Goal: Task Accomplishment & Management: Manage account settings

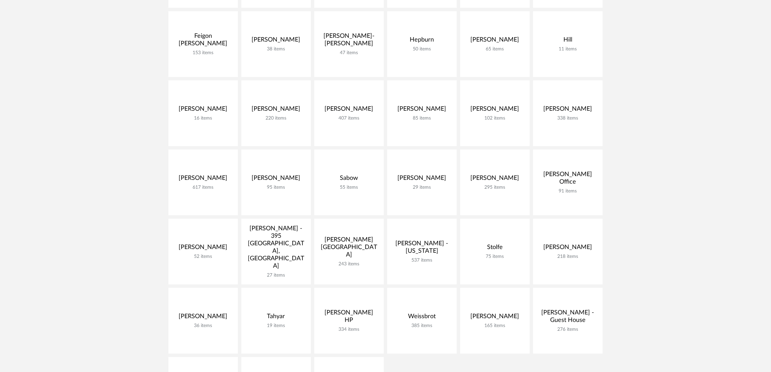
scroll to position [189, 0]
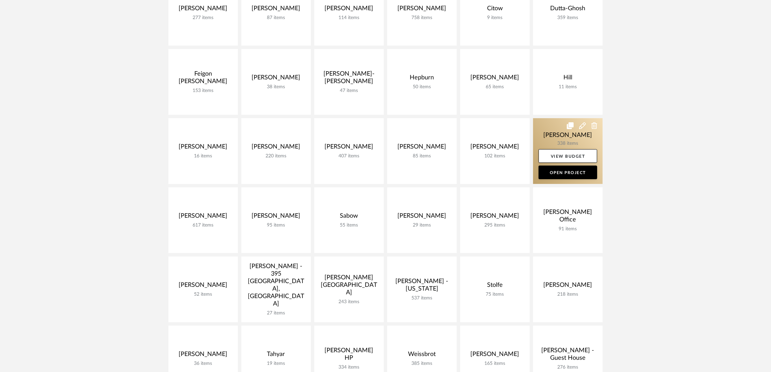
click at [552, 134] on link at bounding box center [568, 151] width 70 height 66
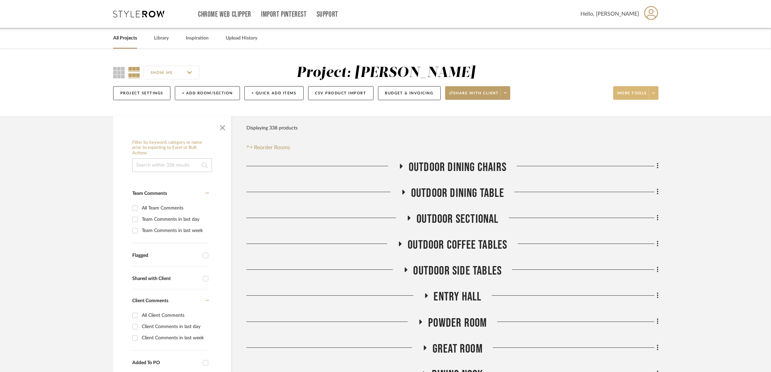
click at [629, 91] on span "More tools" at bounding box center [632, 96] width 30 height 10
click at [647, 179] on span "Export Presentation" at bounding box center [643, 178] width 44 height 6
click at [161, 39] on link "Library" at bounding box center [161, 38] width 15 height 9
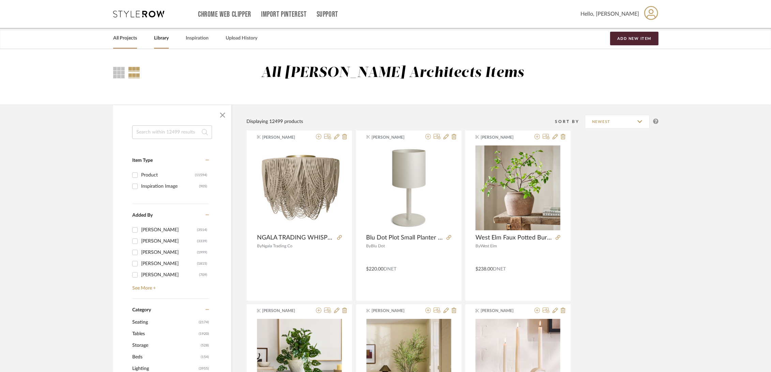
click at [122, 41] on link "All Projects" at bounding box center [125, 38] width 24 height 9
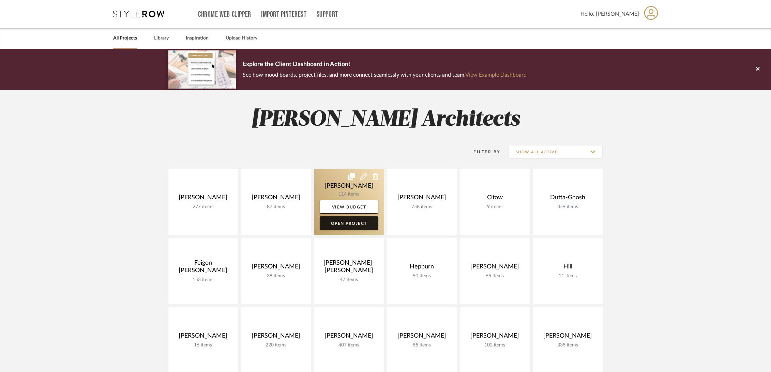
scroll to position [151, 0]
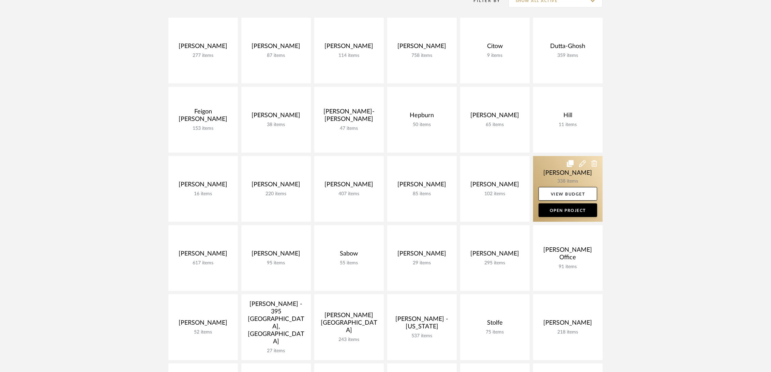
click at [543, 168] on link at bounding box center [568, 189] width 70 height 66
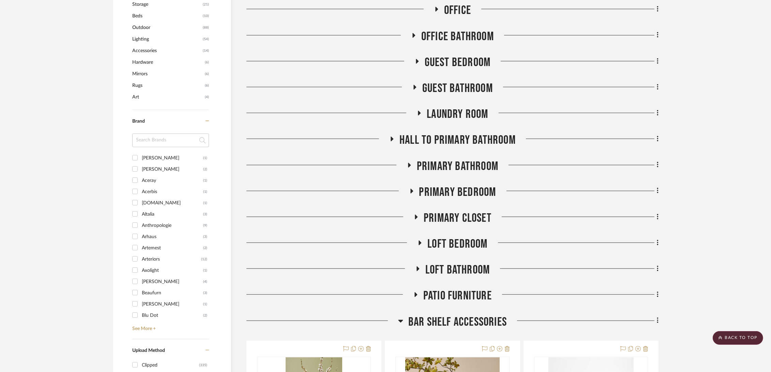
scroll to position [644, 0]
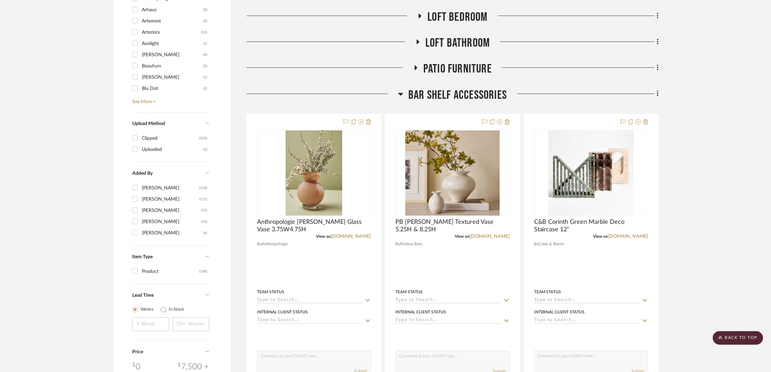
click at [459, 91] on span "Bar Shelf Accessories" at bounding box center [457, 95] width 99 height 15
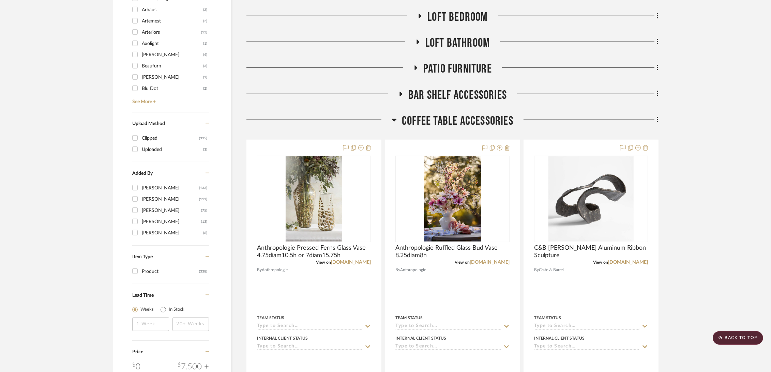
click at [437, 118] on span "Coffee Table Accessories" at bounding box center [457, 121] width 111 height 15
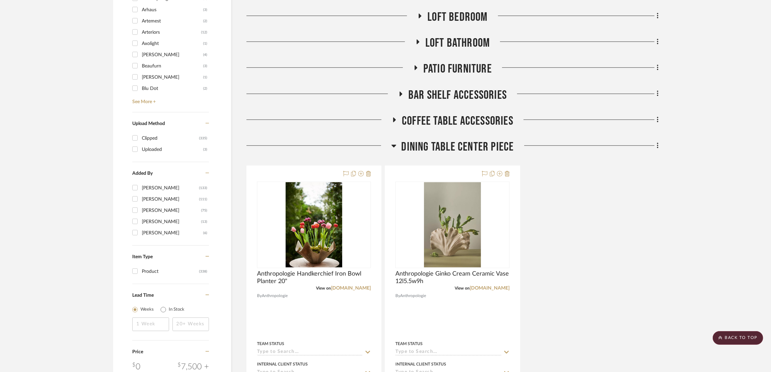
click at [432, 147] on span "Dining Table Center Piece" at bounding box center [458, 147] width 112 height 15
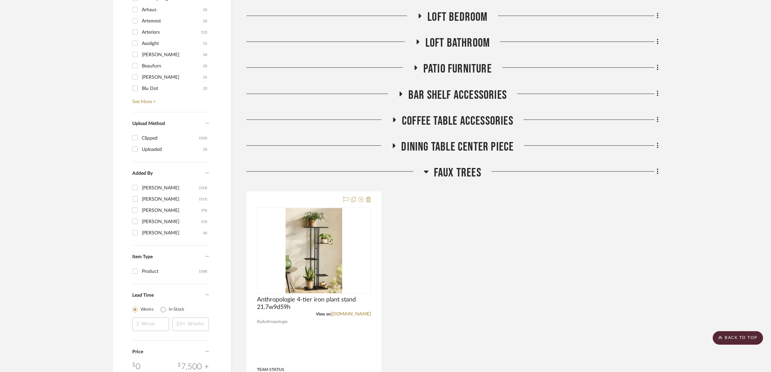
scroll to position [720, 0]
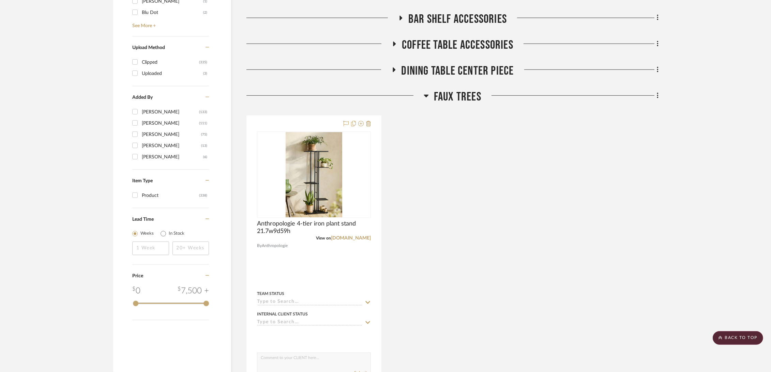
click at [460, 93] on span "Faux Trees" at bounding box center [457, 97] width 47 height 15
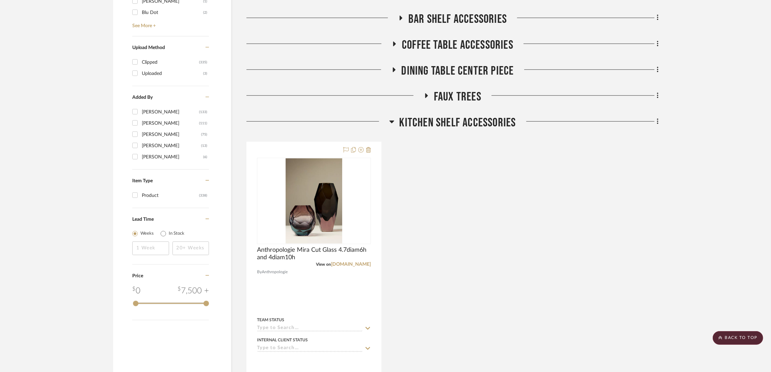
click at [457, 120] on span "Kitchen Shelf Accessories" at bounding box center [457, 123] width 117 height 15
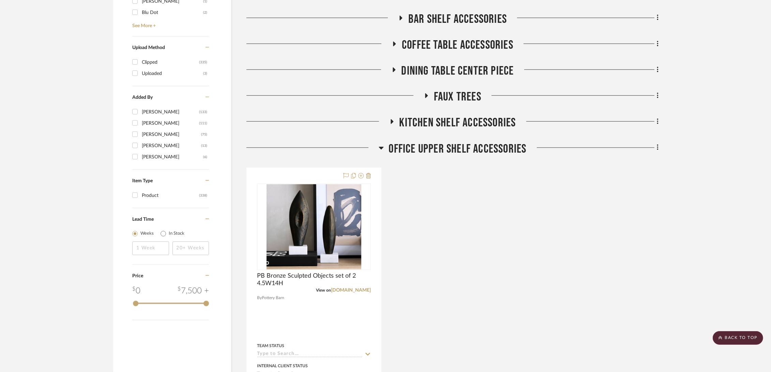
click at [448, 142] on span "Office Upper Shelf Accessories" at bounding box center [458, 149] width 138 height 15
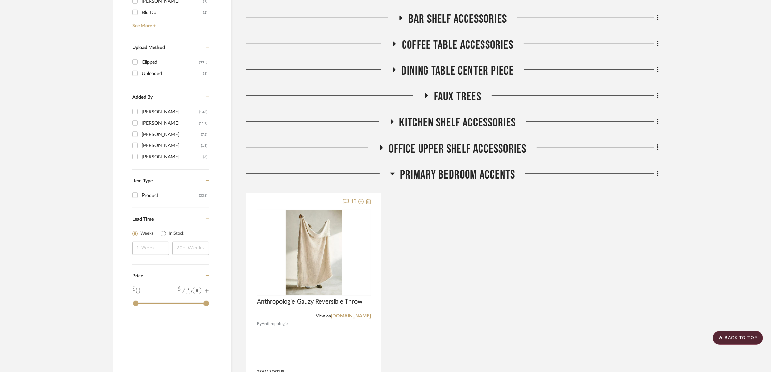
click at [436, 174] on span "Primary Bedroom Accents" at bounding box center [457, 175] width 115 height 15
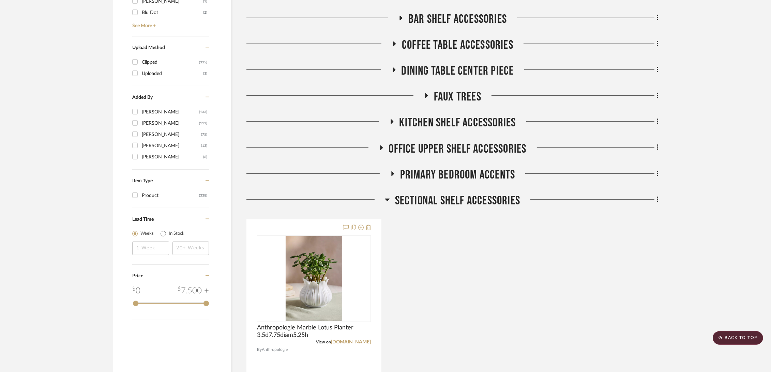
click at [435, 205] on span "Sectional Shelf Accessories" at bounding box center [457, 201] width 125 height 15
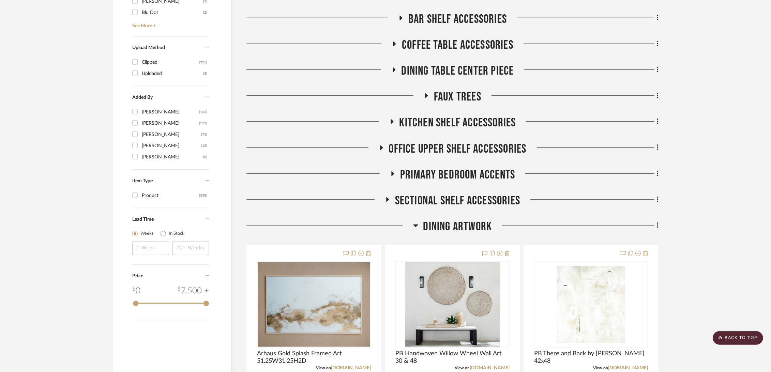
click at [452, 231] on span "Dining Artwork" at bounding box center [457, 227] width 69 height 15
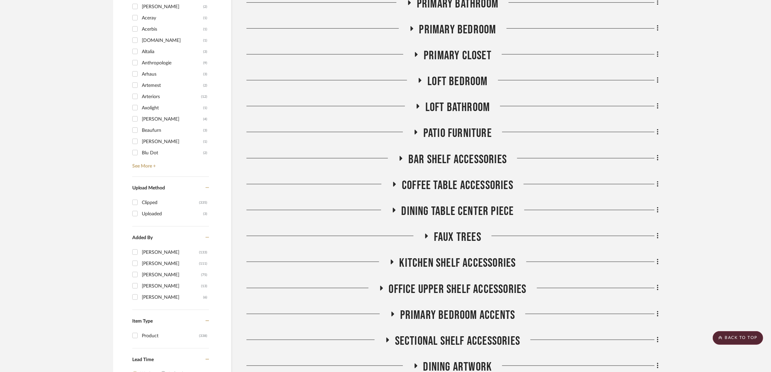
scroll to position [541, 0]
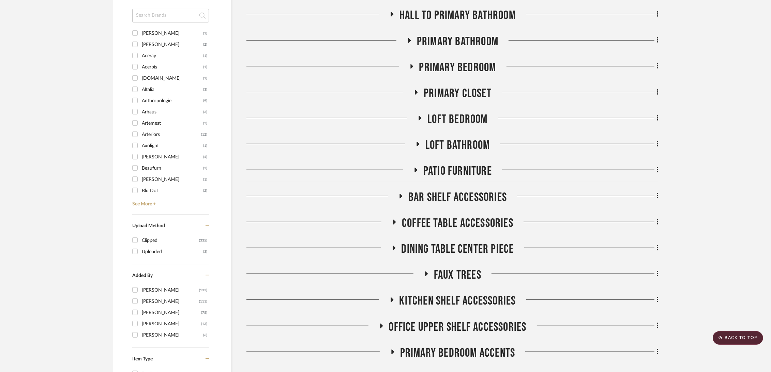
click at [451, 193] on span "Bar Shelf Accessories" at bounding box center [457, 197] width 99 height 15
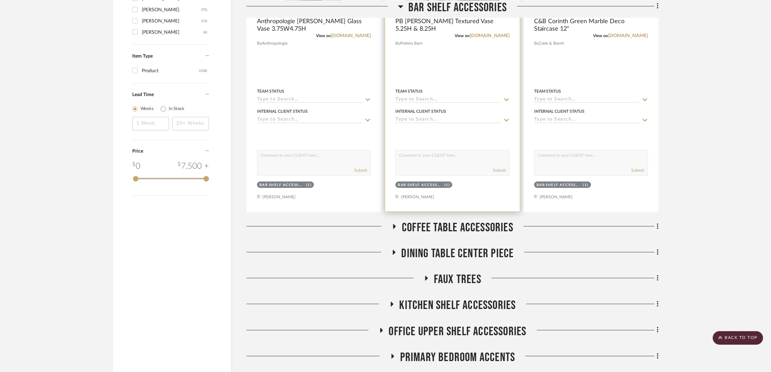
scroll to position [882, 0]
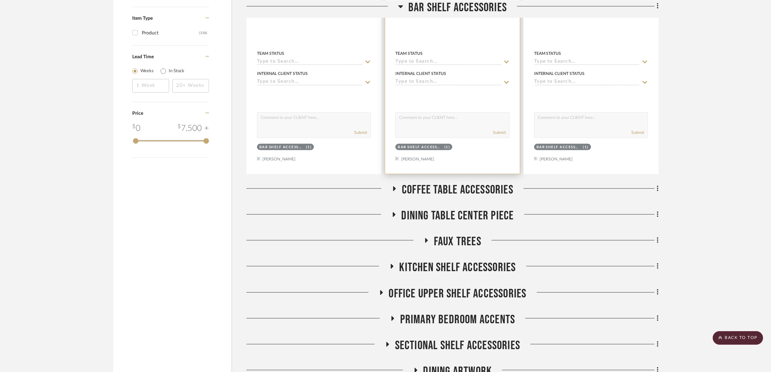
click at [451, 190] on span "Coffee Table Accessories" at bounding box center [457, 190] width 111 height 15
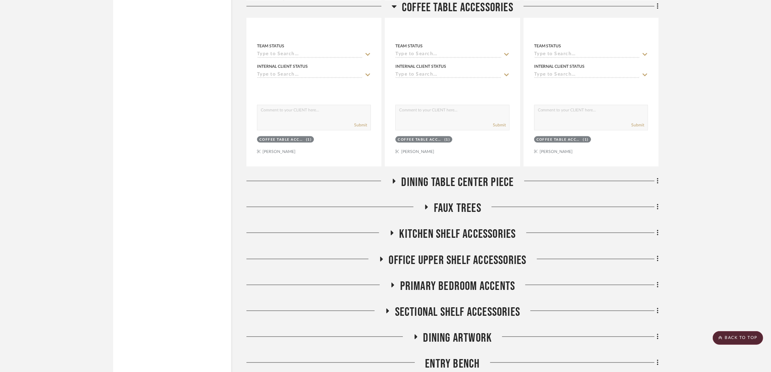
scroll to position [1261, 0]
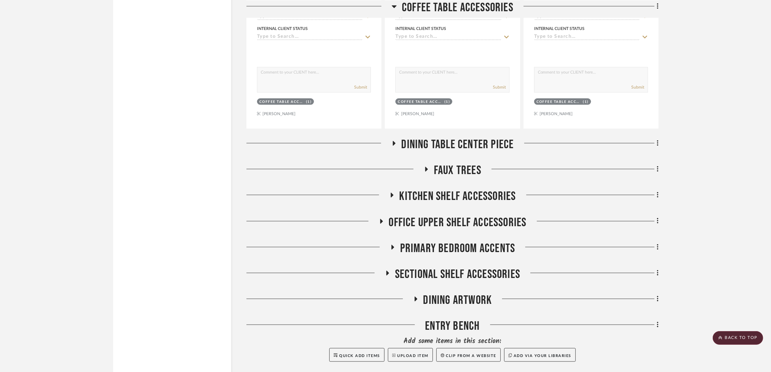
click at [467, 147] on span "Dining Table Center Piece" at bounding box center [458, 144] width 112 height 15
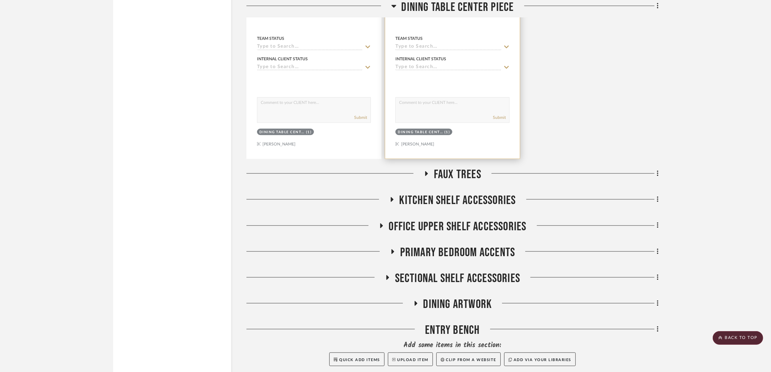
scroll to position [1602, 0]
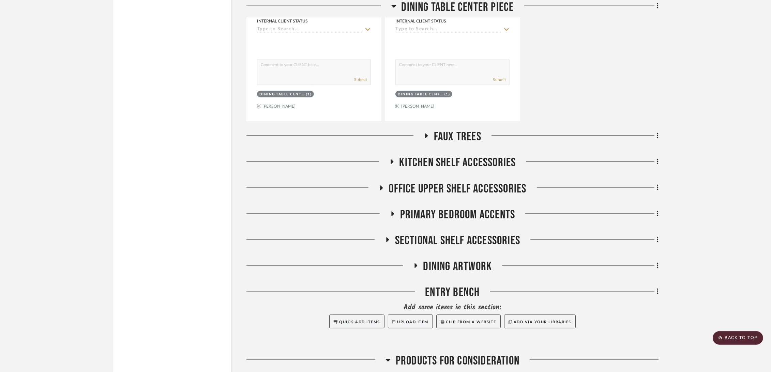
click at [465, 136] on span "Faux Trees" at bounding box center [457, 137] width 47 height 15
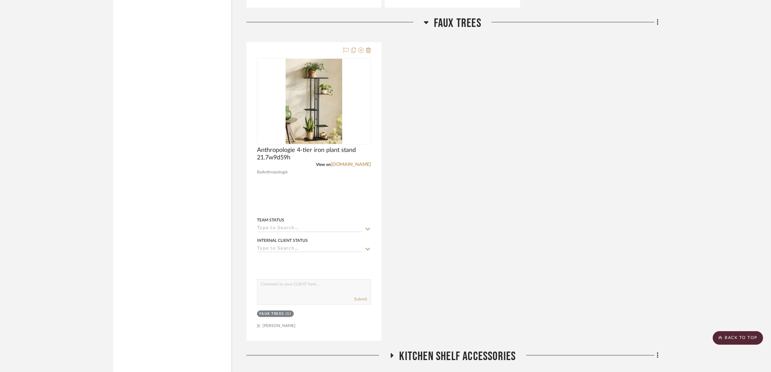
scroll to position [1867, 0]
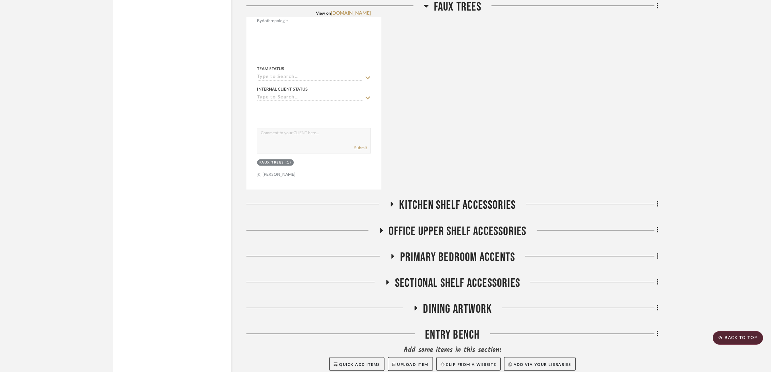
click at [453, 205] on span "Kitchen Shelf Accessories" at bounding box center [457, 205] width 117 height 15
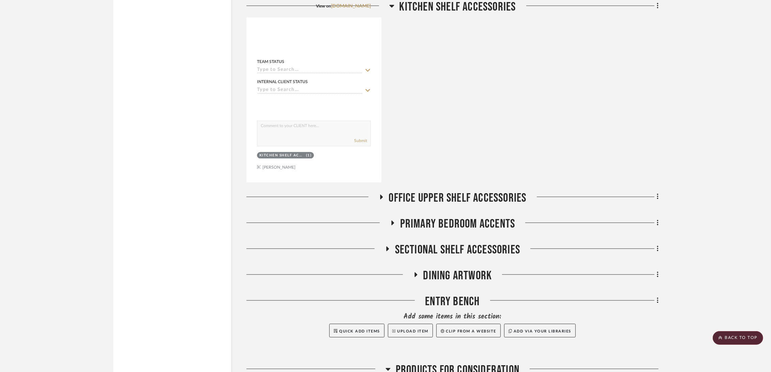
scroll to position [2245, 0]
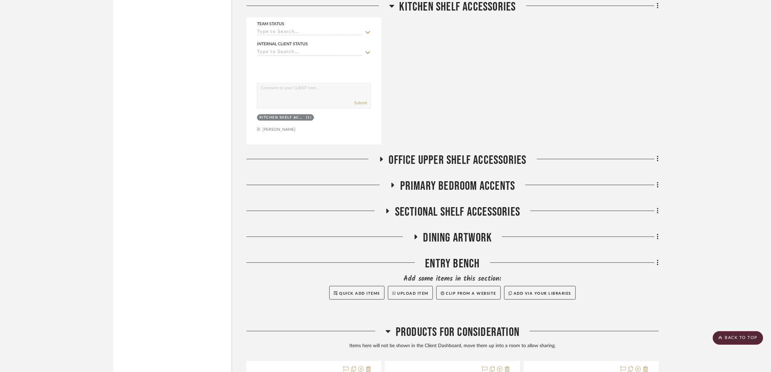
click at [456, 159] on span "Office Upper Shelf Accessories" at bounding box center [458, 160] width 138 height 15
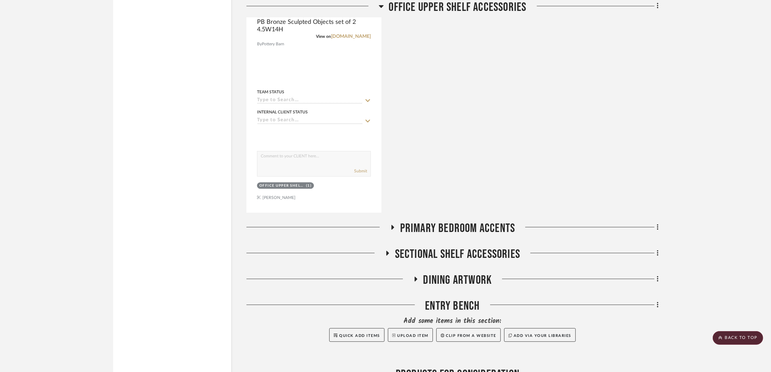
scroll to position [2624, 0]
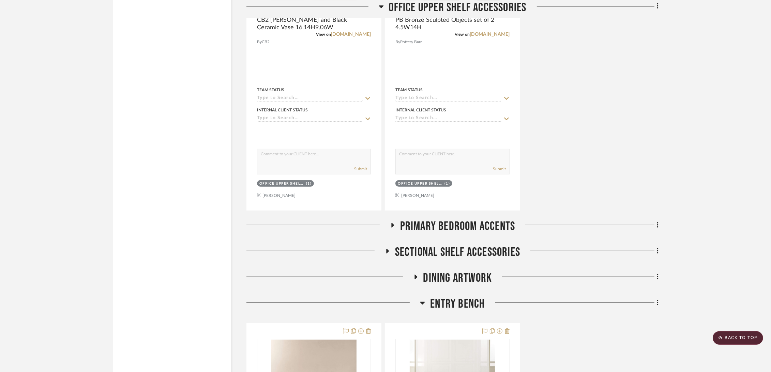
scroll to position [3901, 0]
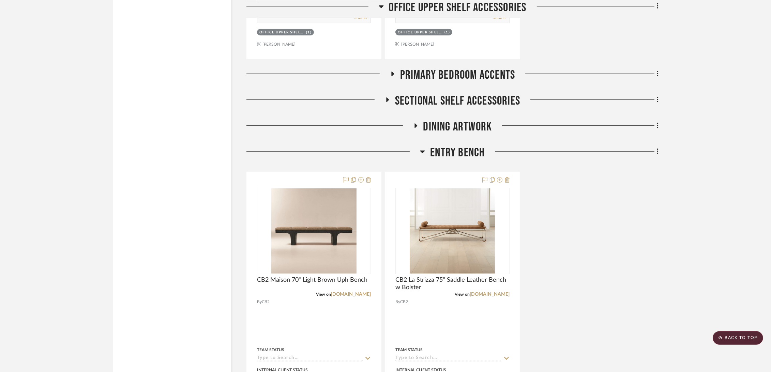
click at [484, 76] on span "Primary Bedroom Accents" at bounding box center [457, 75] width 115 height 15
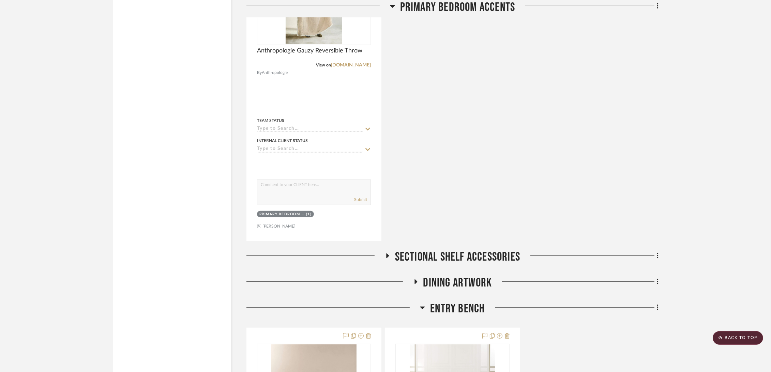
scroll to position [4090, 0]
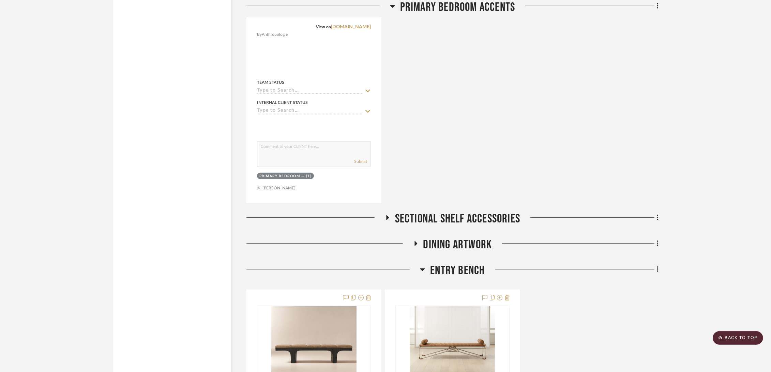
click at [455, 217] on span "Sectional Shelf Accessories" at bounding box center [457, 219] width 125 height 15
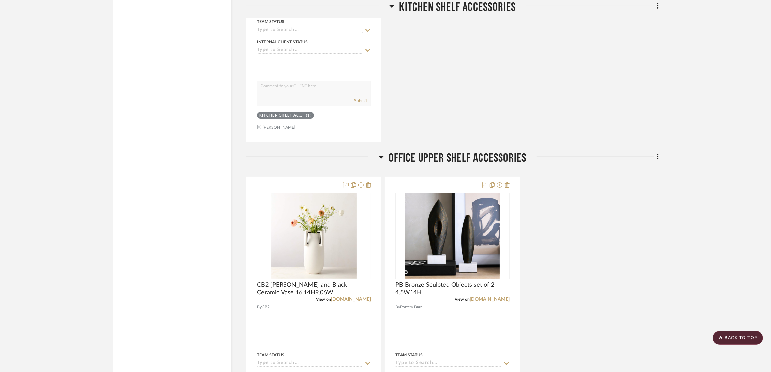
scroll to position [3295, 0]
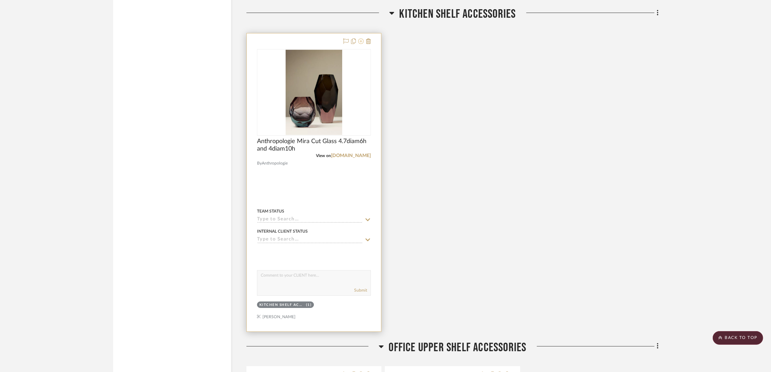
click at [362, 39] on icon at bounding box center [360, 41] width 5 height 5
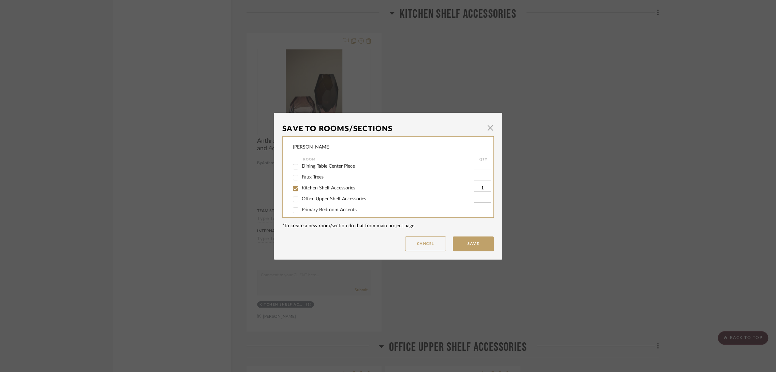
scroll to position [302, 0]
click at [324, 182] on span "Sectional Shelf Accessories" at bounding box center [330, 183] width 57 height 5
click at [301, 182] on input "Sectional Shelf Accessories" at bounding box center [295, 183] width 11 height 11
checkbox input "true"
type input "1"
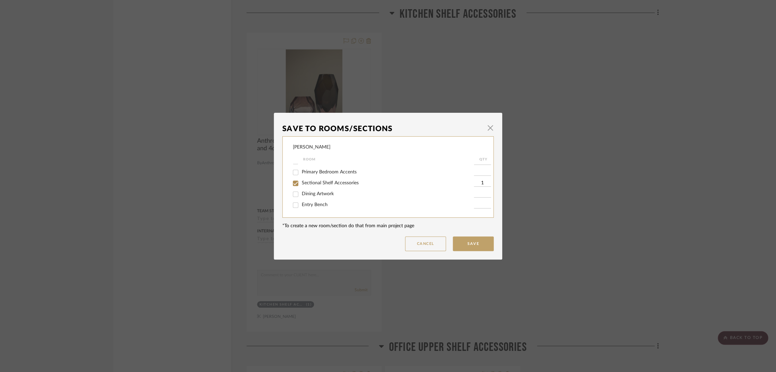
scroll to position [264, 0]
click at [324, 188] on span "Kitchen Shelf Accessories" at bounding box center [329, 188] width 54 height 5
click at [301, 188] on input "Kitchen Shelf Accessories" at bounding box center [295, 188] width 11 height 11
checkbox input "false"
click at [478, 243] on button "Save" at bounding box center [473, 244] width 41 height 15
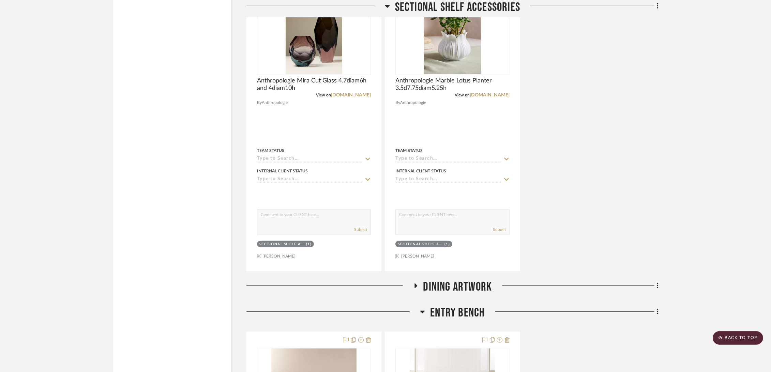
scroll to position [4317, 0]
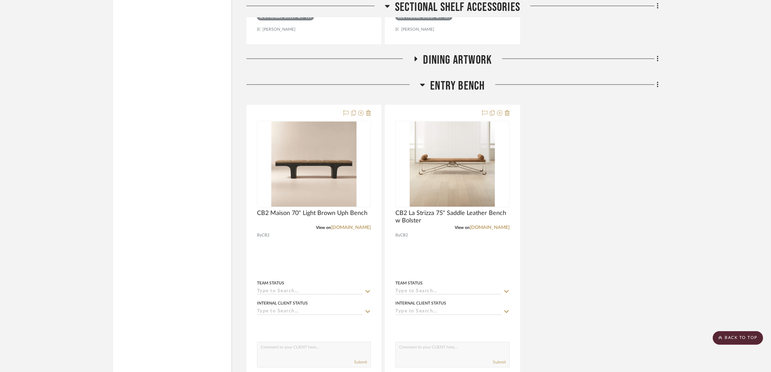
click at [474, 59] on span "Dining Artwork" at bounding box center [457, 60] width 69 height 15
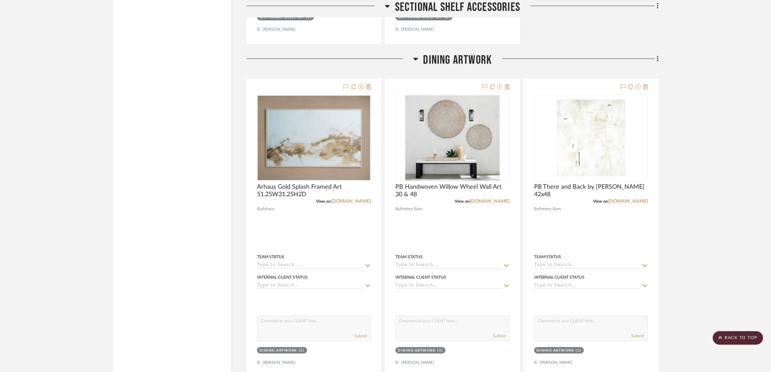
click at [474, 59] on span "Dining Artwork" at bounding box center [457, 60] width 69 height 15
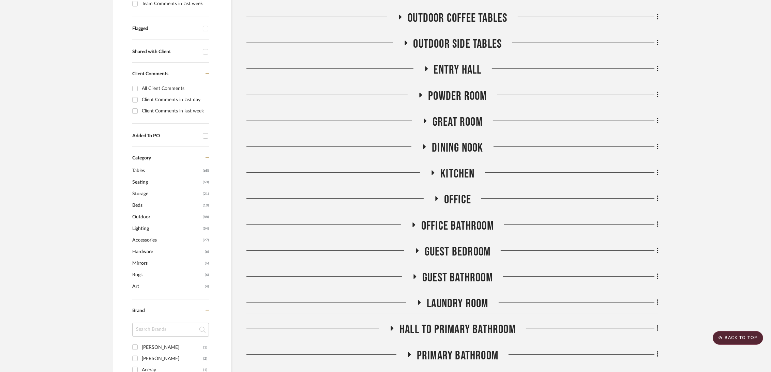
scroll to position [454, 0]
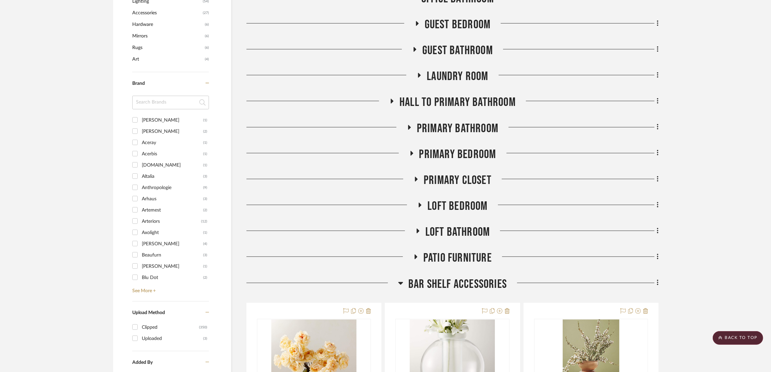
click at [463, 128] on span "Primary Bathroom" at bounding box center [457, 128] width 81 height 15
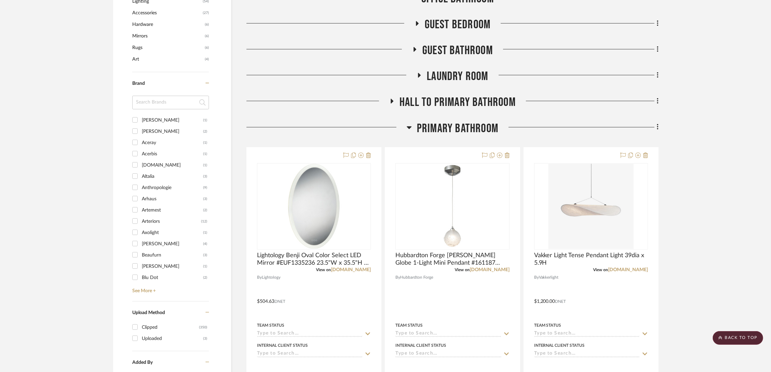
click at [463, 128] on span "Primary Bathroom" at bounding box center [457, 128] width 81 height 15
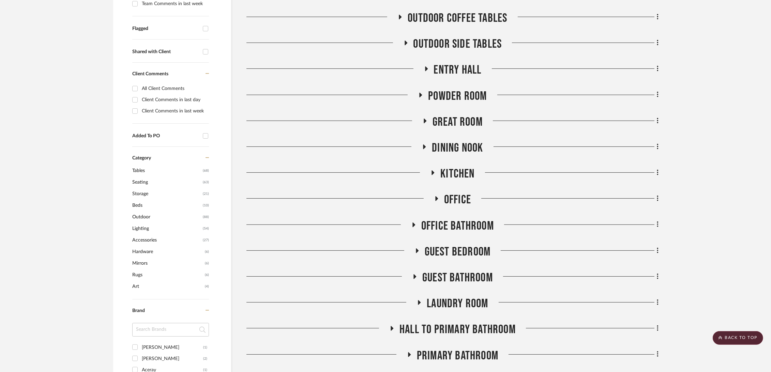
scroll to position [0, 0]
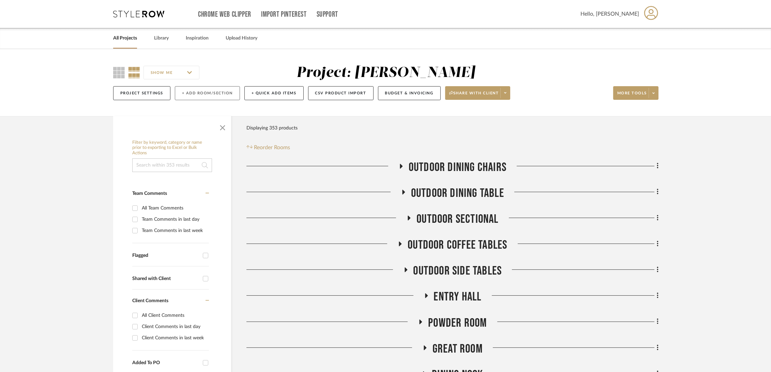
click at [220, 95] on button "+ Add Room/Section" at bounding box center [207, 93] width 65 height 14
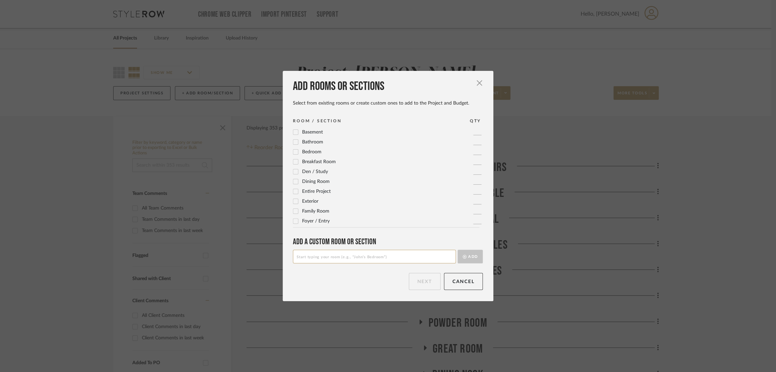
click at [350, 259] on input at bounding box center [374, 257] width 163 height 14
type input "Primary Bath Tub Accessories"
click at [463, 256] on icon "submit" at bounding box center [465, 257] width 4 height 4
click at [417, 280] on button "Next" at bounding box center [425, 281] width 32 height 17
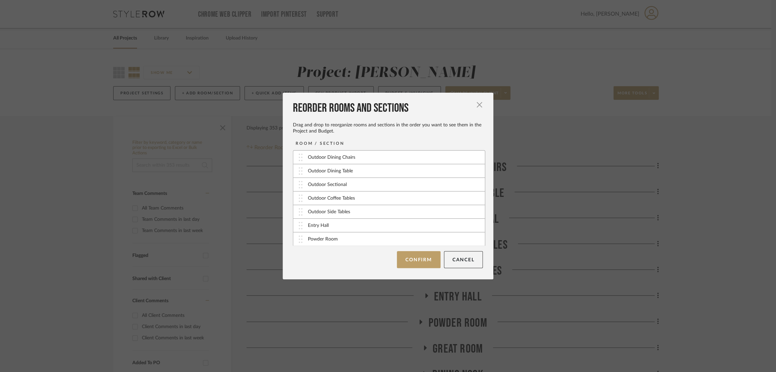
click at [423, 264] on button "Confirm" at bounding box center [418, 259] width 43 height 17
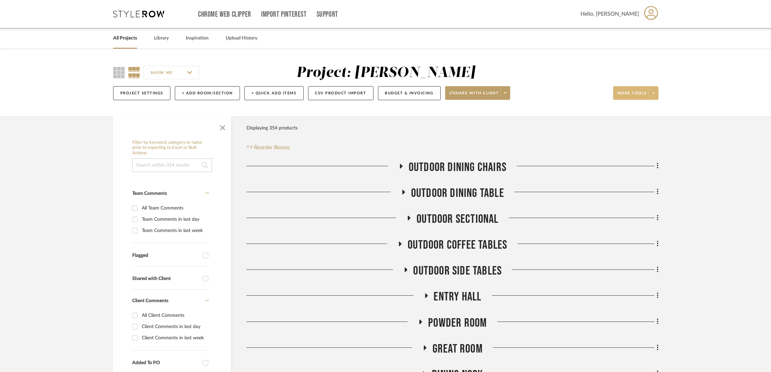
click at [641, 92] on span "More tools" at bounding box center [632, 96] width 30 height 10
click at [651, 177] on span "Export Presentation" at bounding box center [643, 178] width 44 height 6
click at [121, 39] on link "All Projects" at bounding box center [125, 38] width 24 height 9
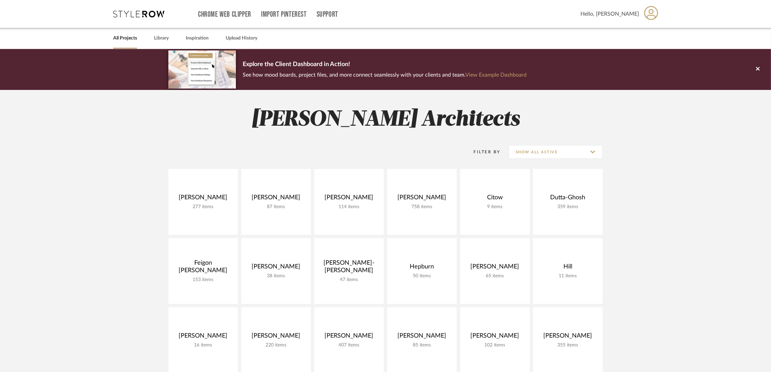
scroll to position [151, 0]
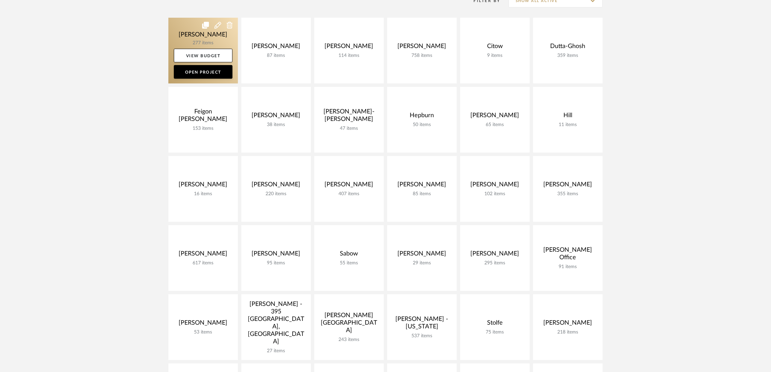
click at [179, 29] on link at bounding box center [203, 51] width 70 height 66
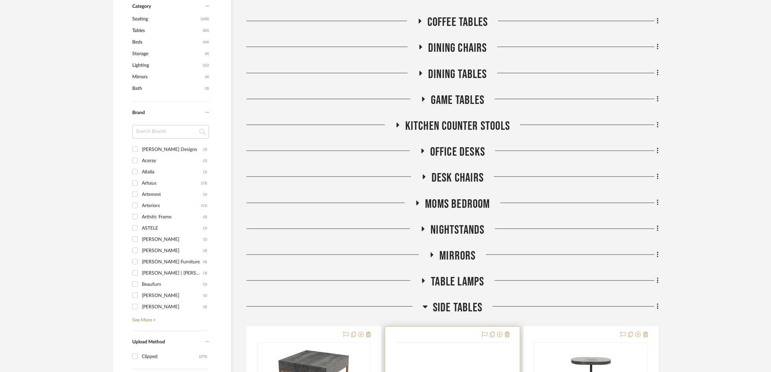
scroll to position [568, 0]
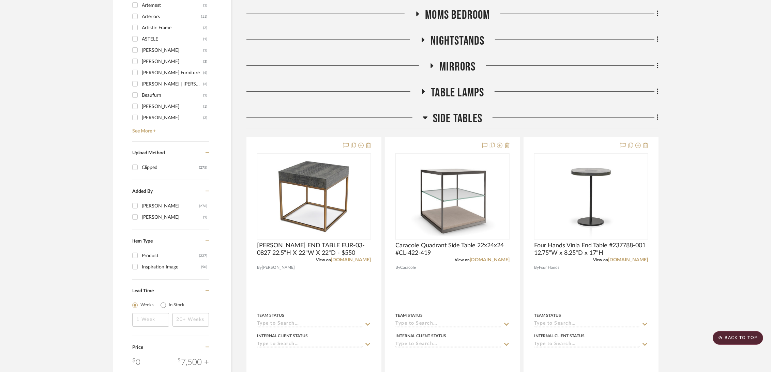
click at [467, 118] on span "Side Tables" at bounding box center [457, 118] width 49 height 15
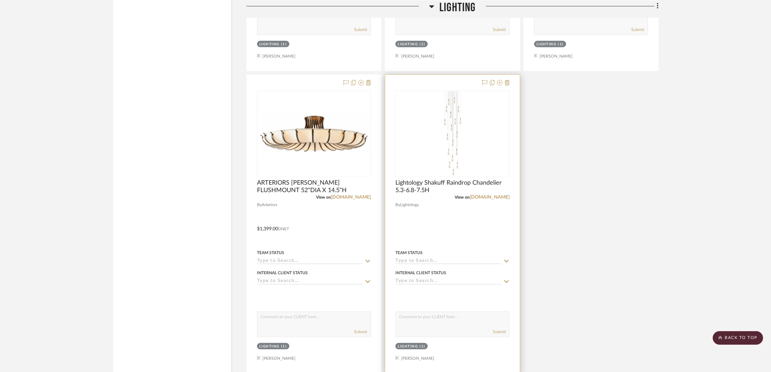
scroll to position [1363, 0]
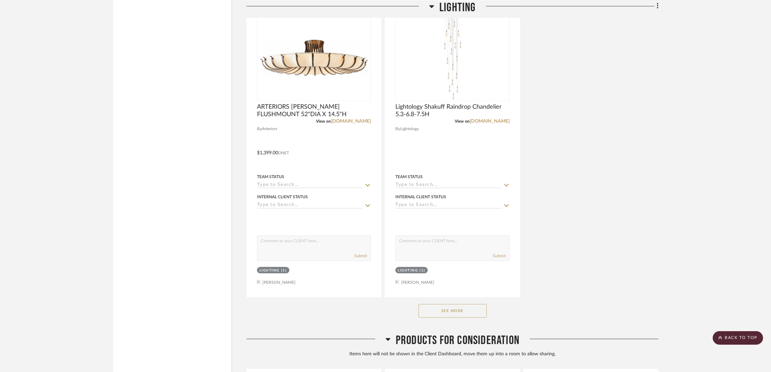
click at [467, 308] on button "See More" at bounding box center [453, 311] width 68 height 14
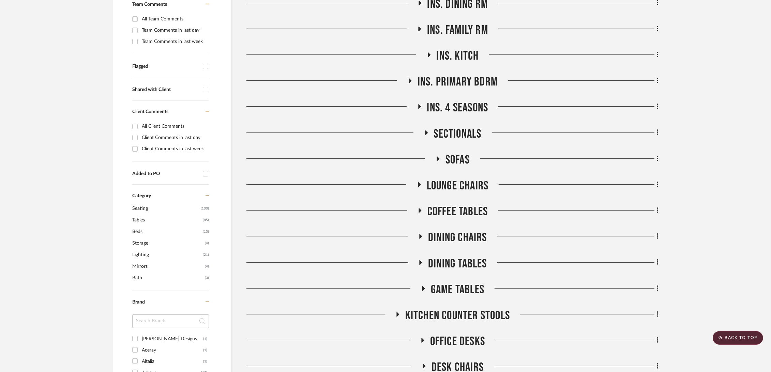
scroll to position [0, 0]
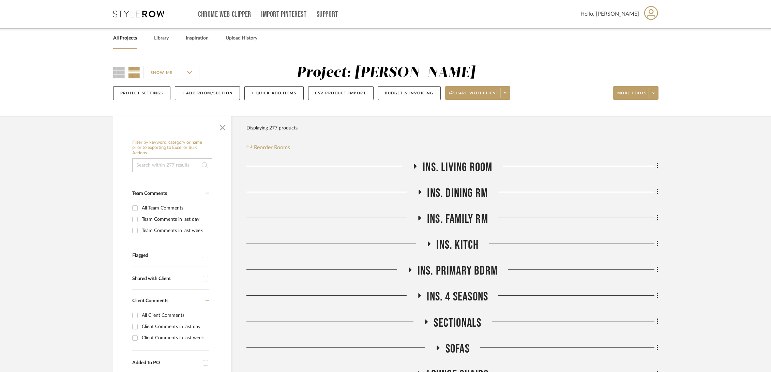
click at [121, 45] on div "All Projects" at bounding box center [125, 38] width 24 height 21
click at [123, 41] on link "All Projects" at bounding box center [125, 38] width 24 height 9
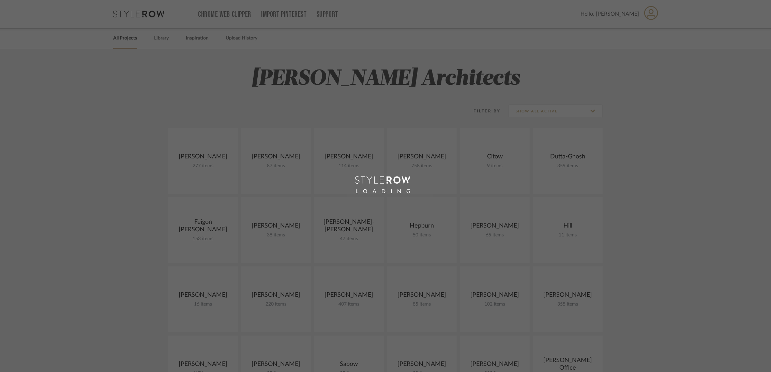
click at [166, 38] on div "LOADING" at bounding box center [385, 186] width 771 height 372
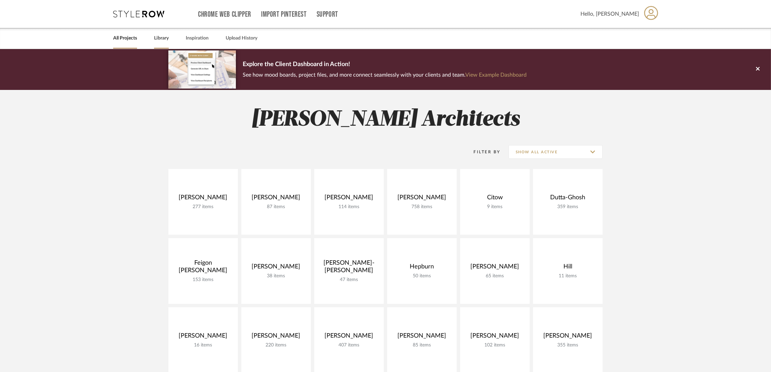
click at [160, 39] on link "Library" at bounding box center [161, 38] width 15 height 9
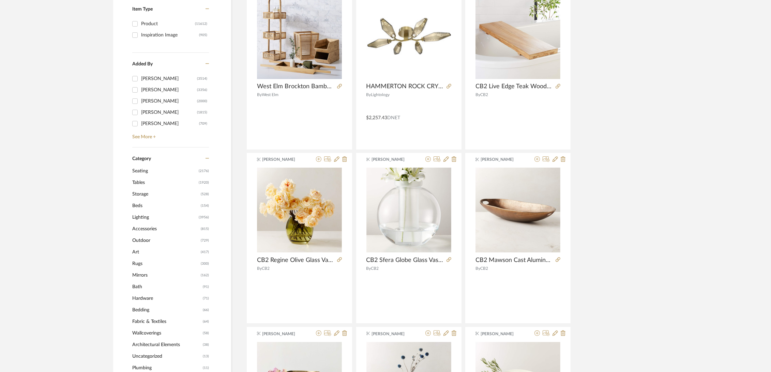
scroll to position [189, 0]
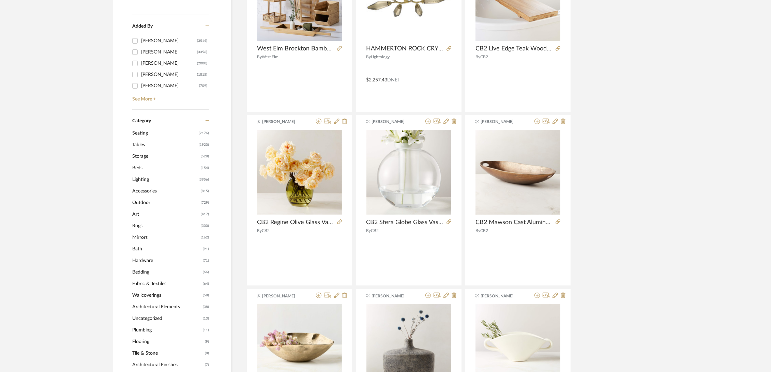
click at [150, 143] on span "Tables" at bounding box center [164, 145] width 65 height 12
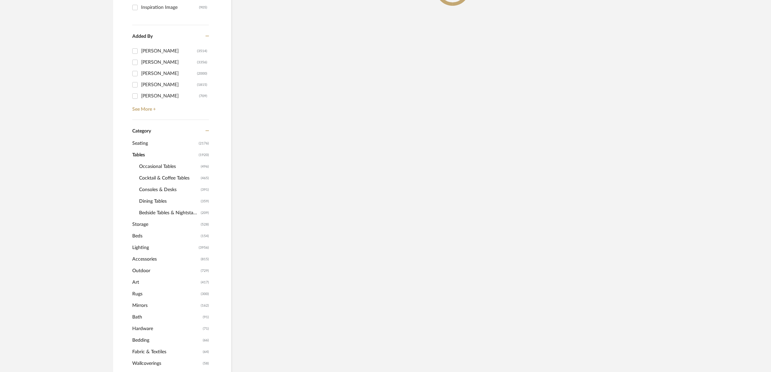
scroll to position [199, 0]
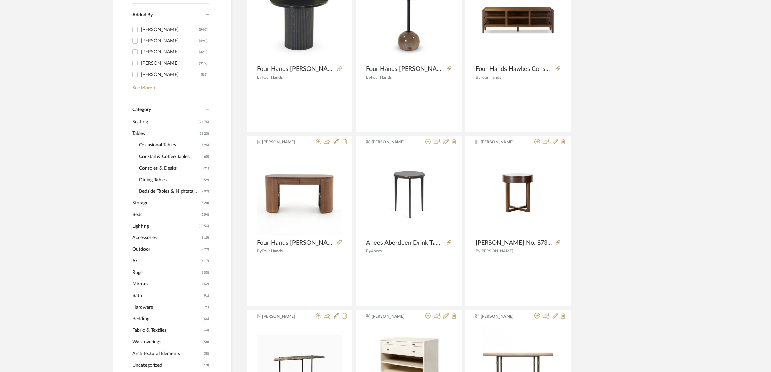
click at [150, 179] on span "Dining Tables" at bounding box center [169, 180] width 60 height 12
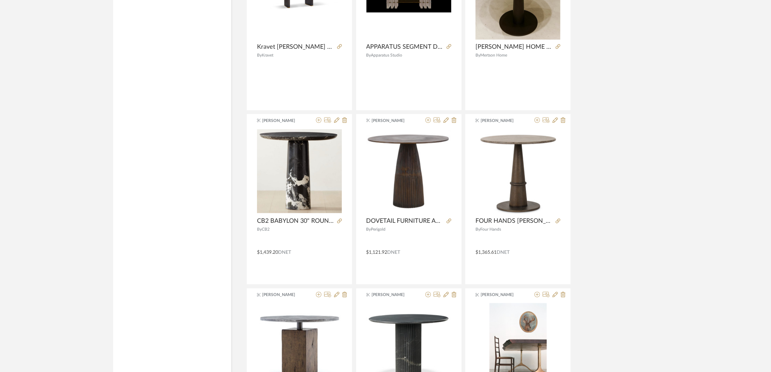
scroll to position [1948, 0]
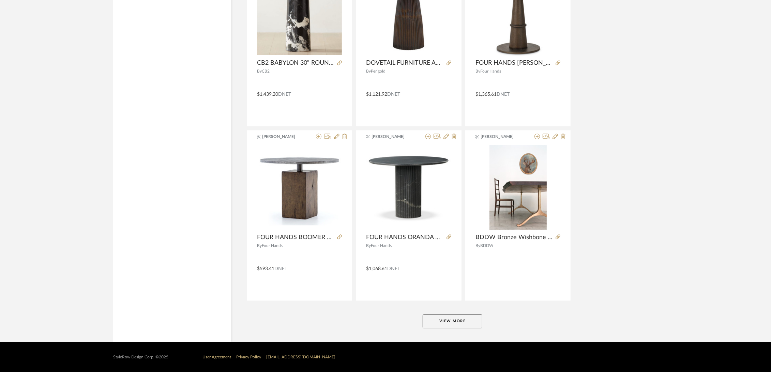
click at [445, 317] on button "View More" at bounding box center [453, 322] width 60 height 14
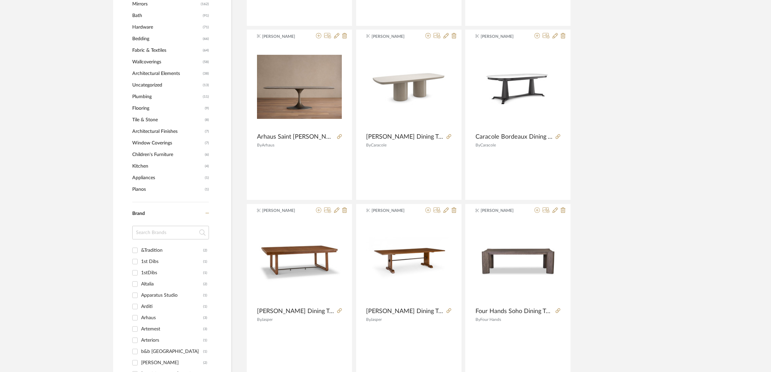
scroll to position [0, 0]
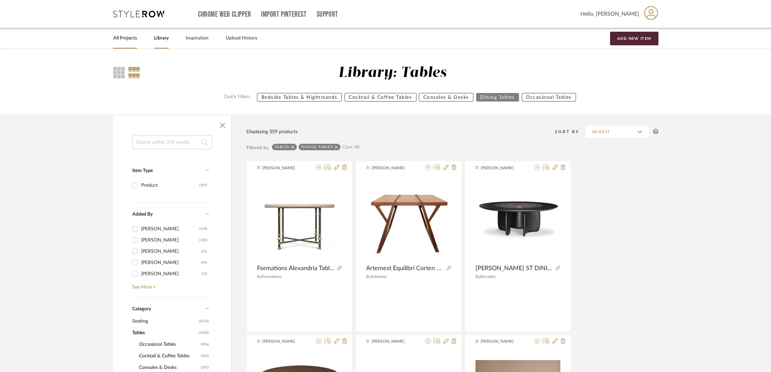
click at [124, 37] on link "All Projects" at bounding box center [125, 38] width 24 height 9
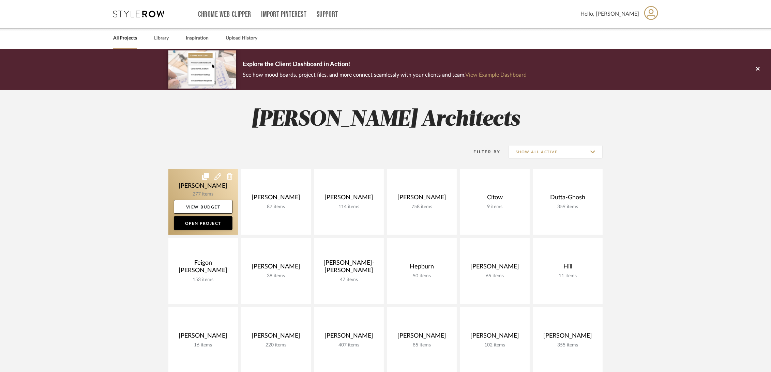
click at [188, 184] on link at bounding box center [203, 202] width 70 height 66
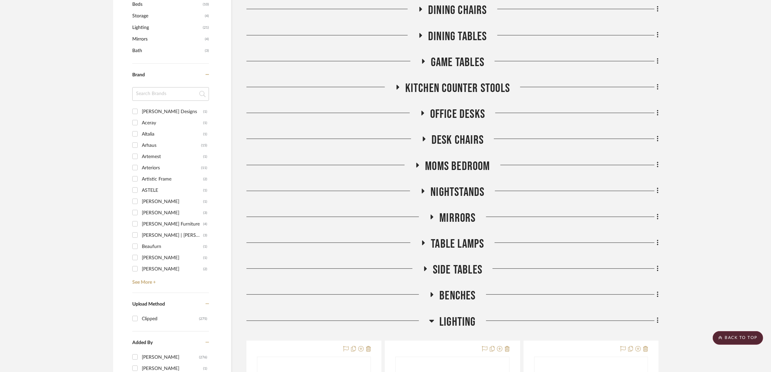
scroll to position [454, 0]
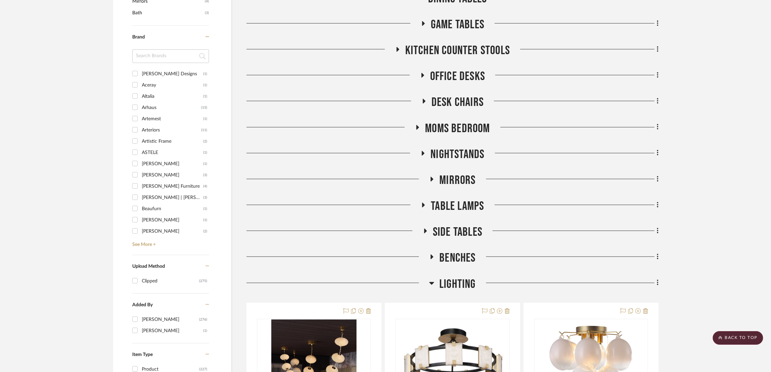
click at [448, 229] on span "Side Tables" at bounding box center [457, 232] width 49 height 15
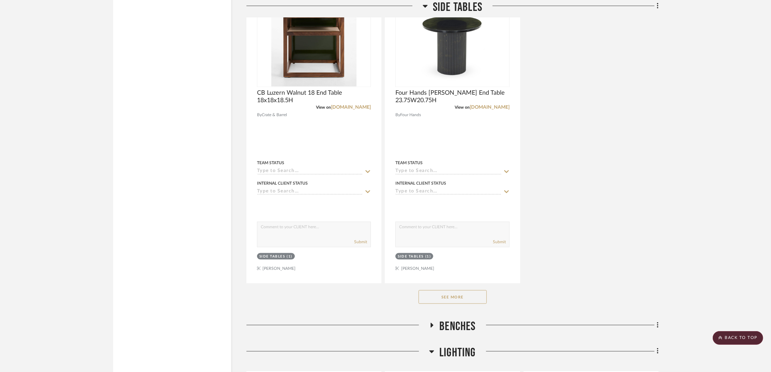
scroll to position [1363, 0]
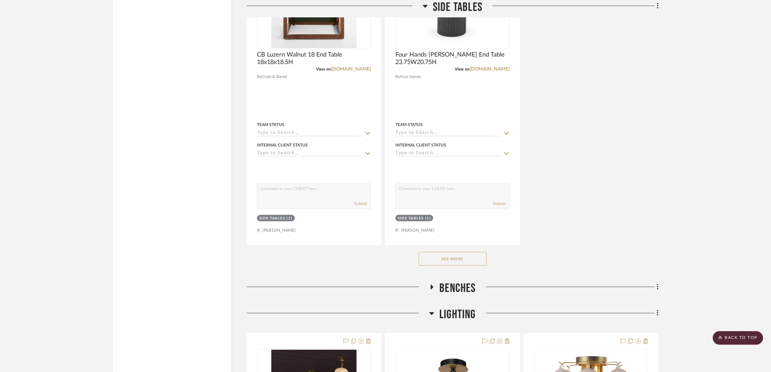
click at [464, 264] on button "See More" at bounding box center [453, 259] width 68 height 14
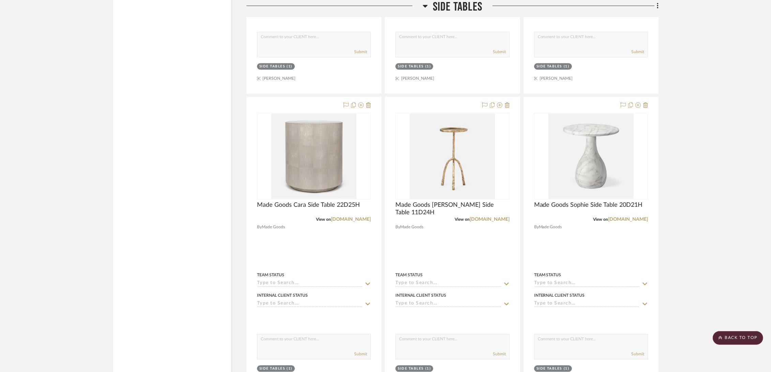
scroll to position [1780, 0]
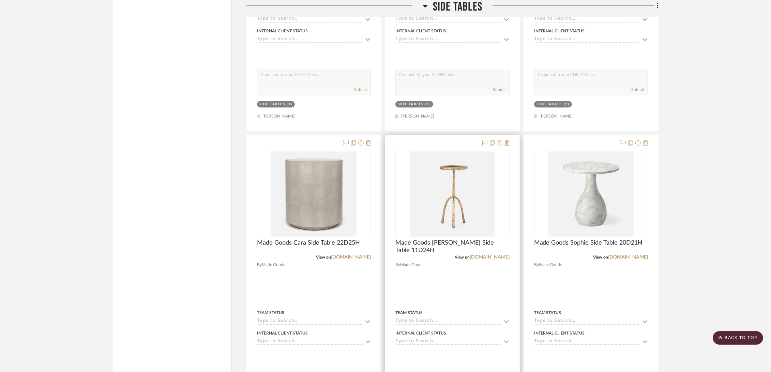
click at [499, 142] on icon at bounding box center [499, 142] width 5 height 5
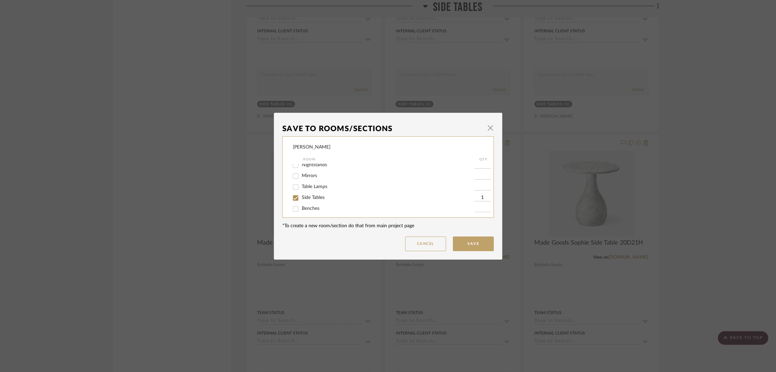
scroll to position [204, 0]
click at [427, 243] on button "Cancel" at bounding box center [425, 244] width 41 height 15
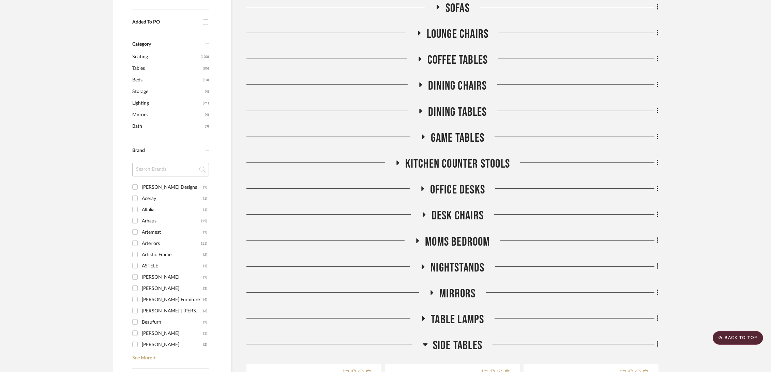
scroll to position [379, 0]
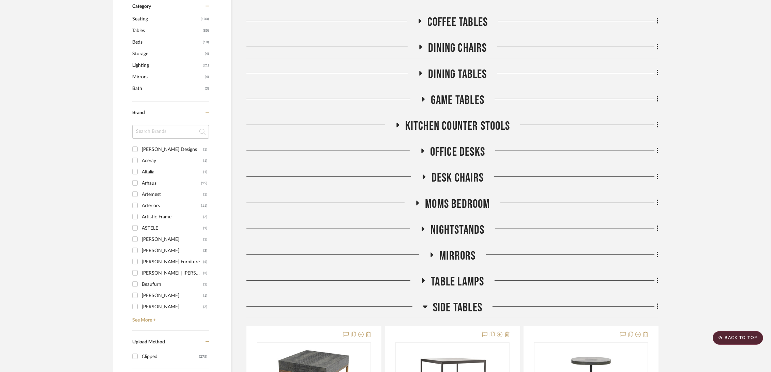
click at [474, 203] on span "Moms Bedroom" at bounding box center [457, 204] width 65 height 15
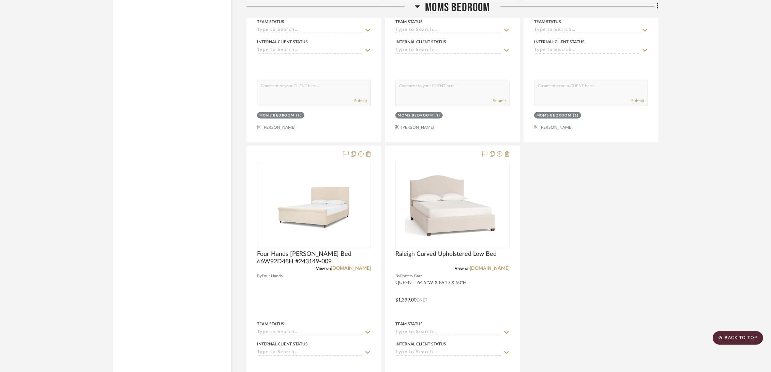
scroll to position [1212, 0]
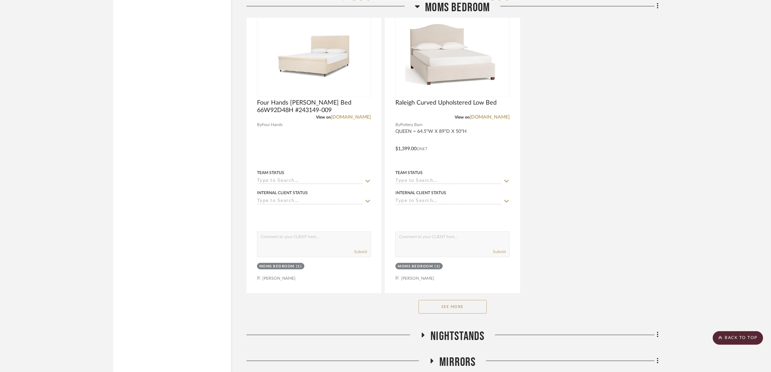
click at [455, 304] on button "See More" at bounding box center [453, 307] width 68 height 14
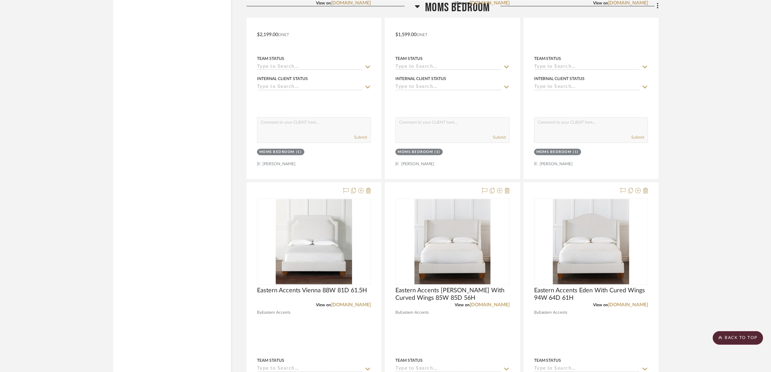
scroll to position [1704, 0]
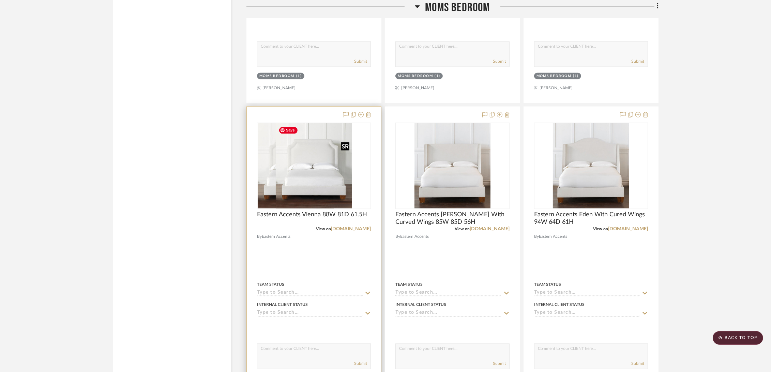
click at [297, 191] on div at bounding box center [314, 166] width 114 height 87
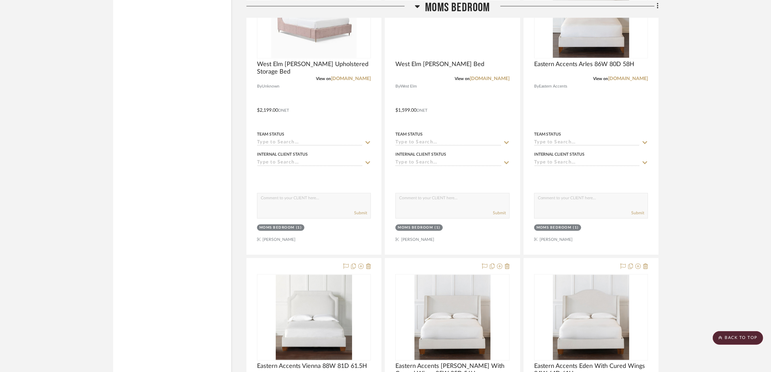
scroll to position [1401, 0]
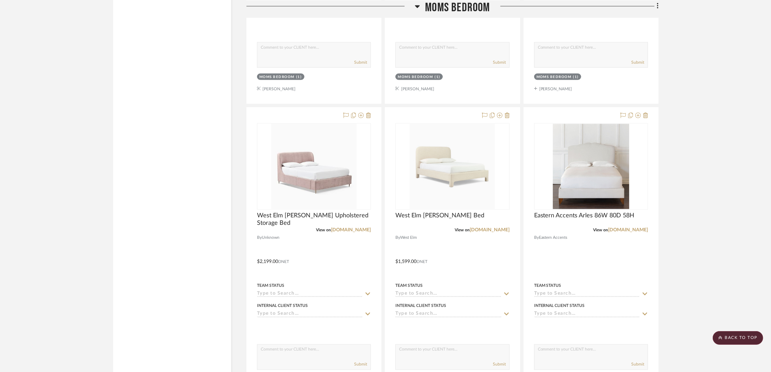
click at [471, 6] on span "Moms Bedroom" at bounding box center [457, 7] width 65 height 15
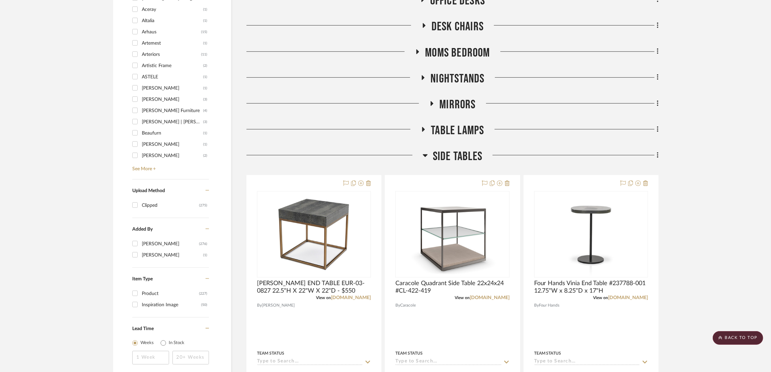
scroll to position [417, 0]
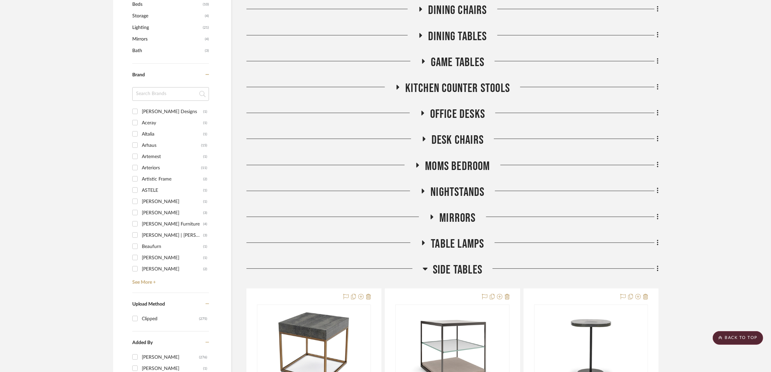
click at [480, 166] on span "Moms Bedroom" at bounding box center [457, 166] width 65 height 15
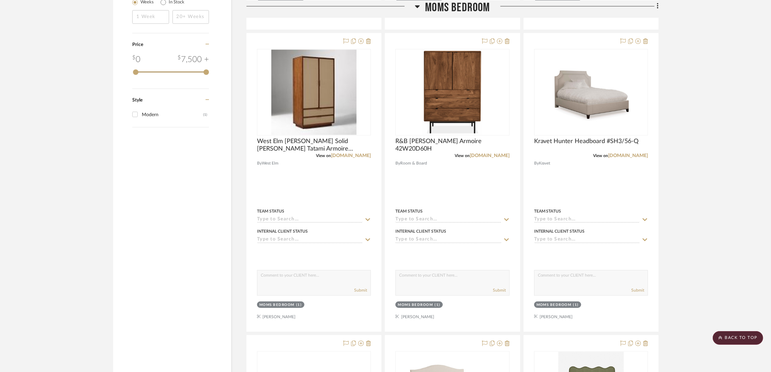
scroll to position [909, 0]
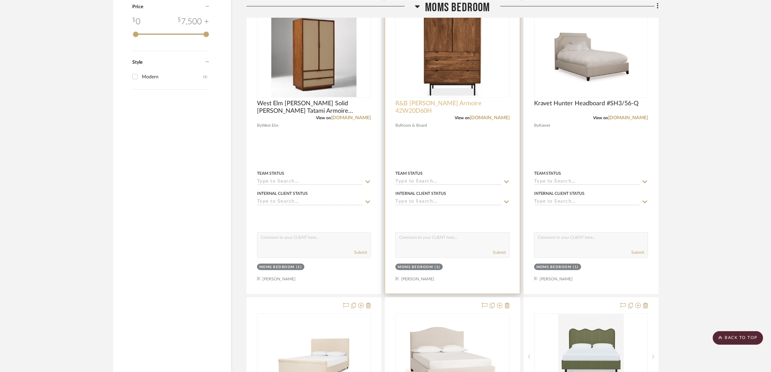
click at [438, 105] on span "R&B Hensley Armoire 42W20D60H" at bounding box center [452, 107] width 114 height 15
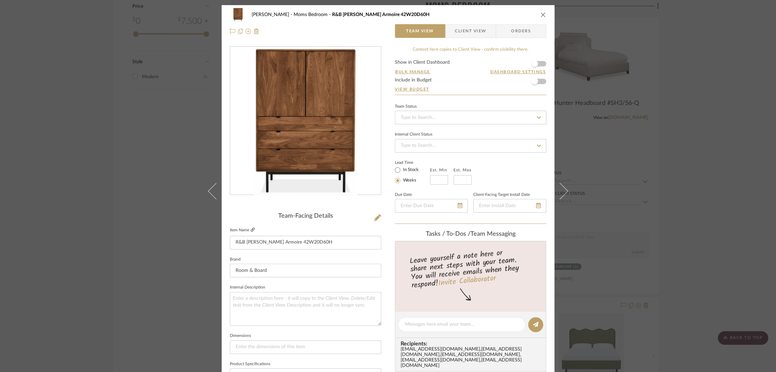
click at [251, 228] on icon at bounding box center [253, 230] width 4 height 4
